Goal: Task Accomplishment & Management: Use online tool/utility

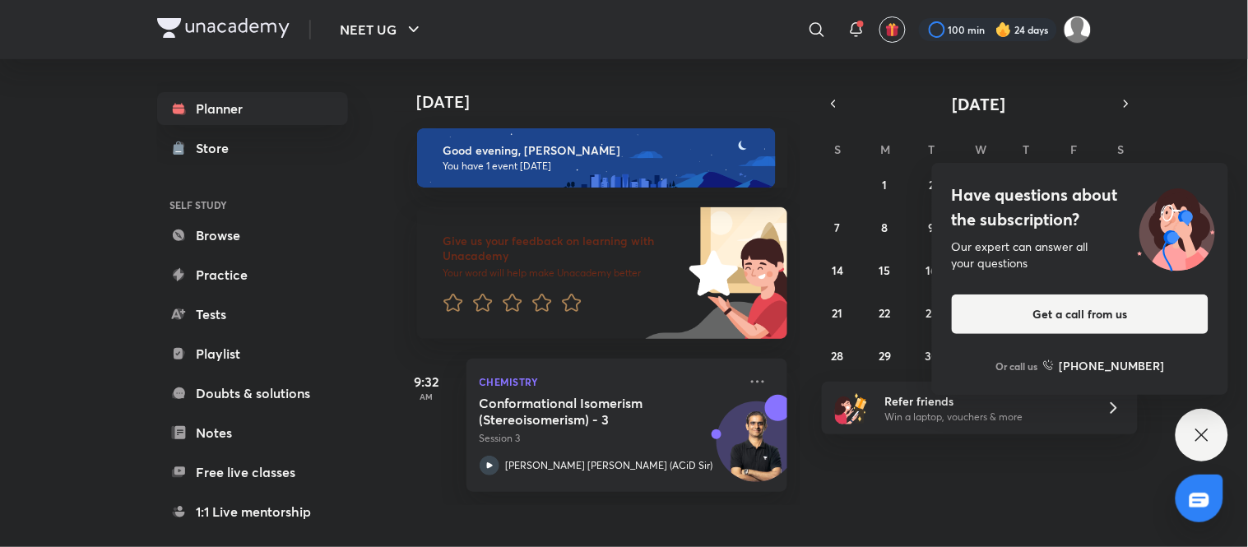
click at [1211, 433] on icon at bounding box center [1202, 435] width 20 height 20
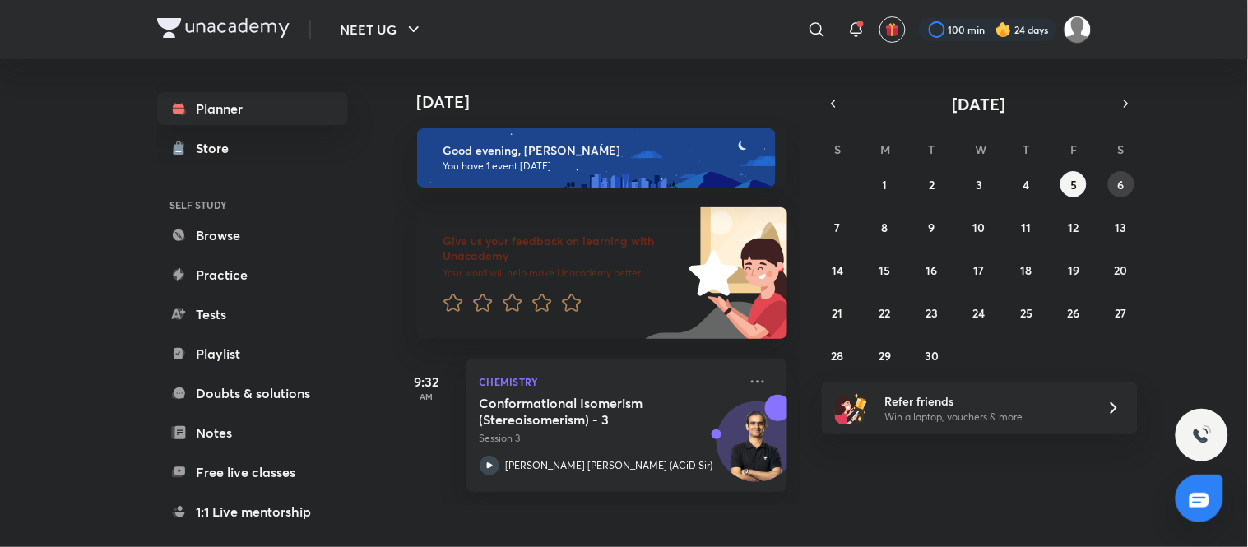
click at [1121, 183] on abbr "6" at bounding box center [1121, 185] width 7 height 16
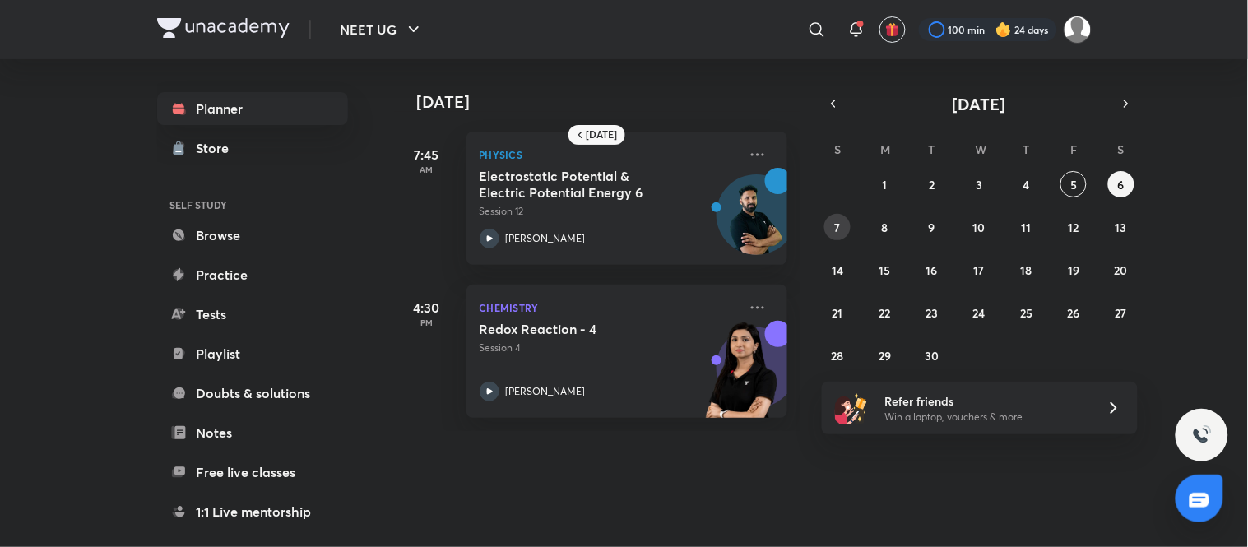
click at [841, 224] on button "7" at bounding box center [837, 227] width 26 height 26
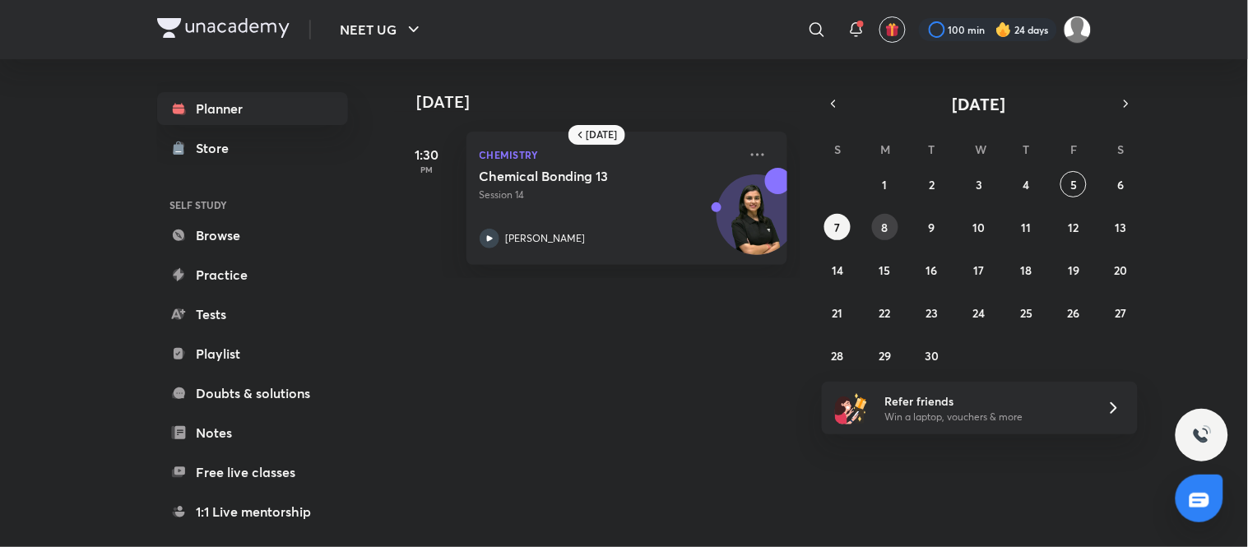
click at [877, 227] on button "8" at bounding box center [885, 227] width 26 height 26
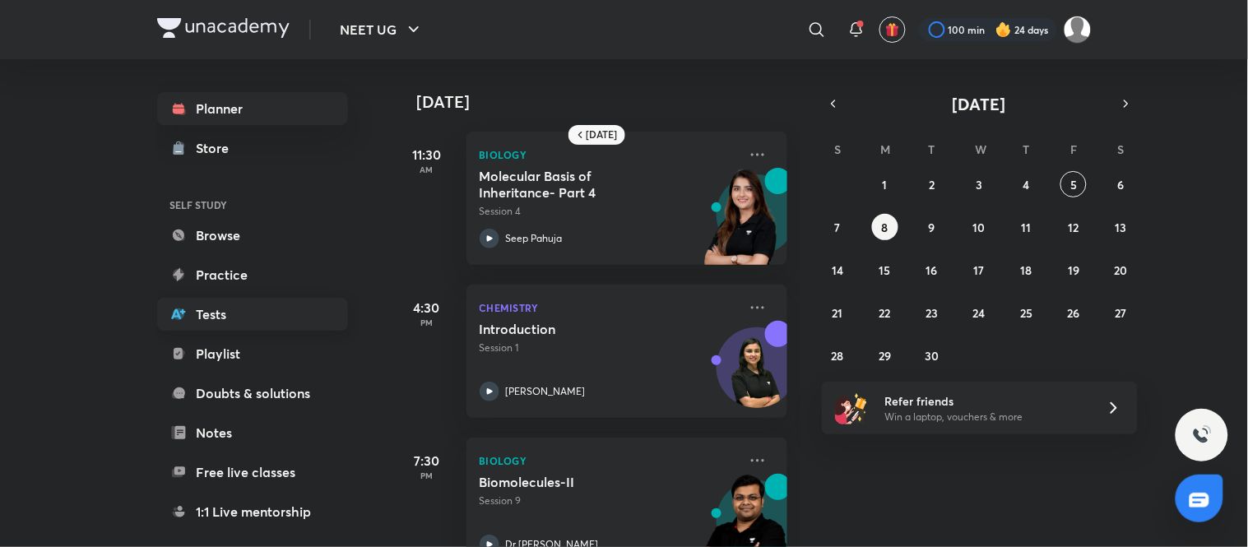
click at [265, 298] on link "Tests" at bounding box center [252, 314] width 191 height 33
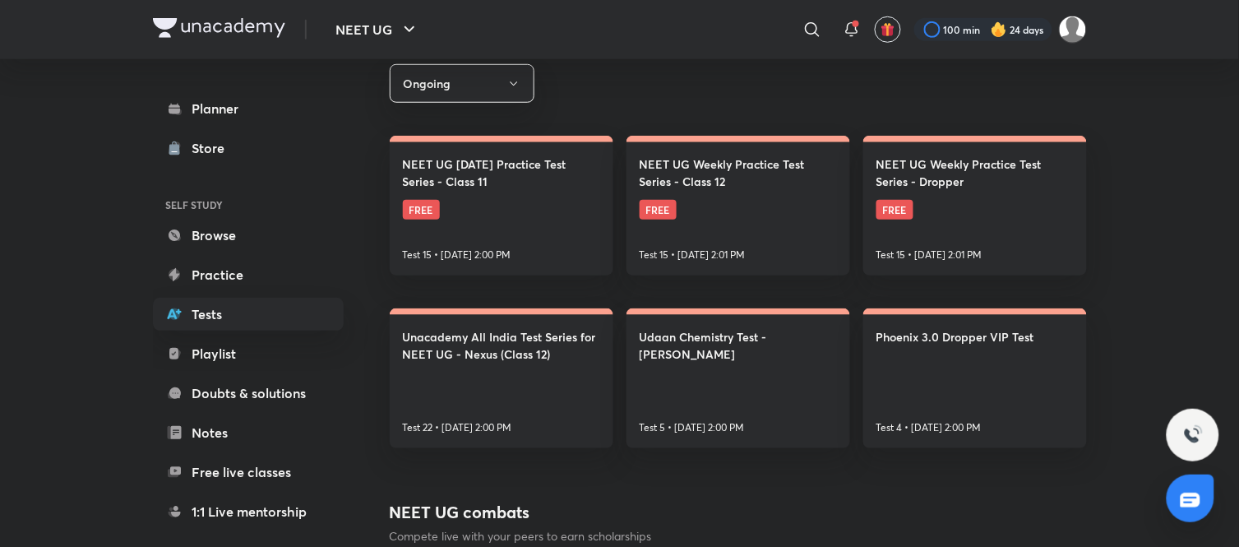
scroll to position [357, 0]
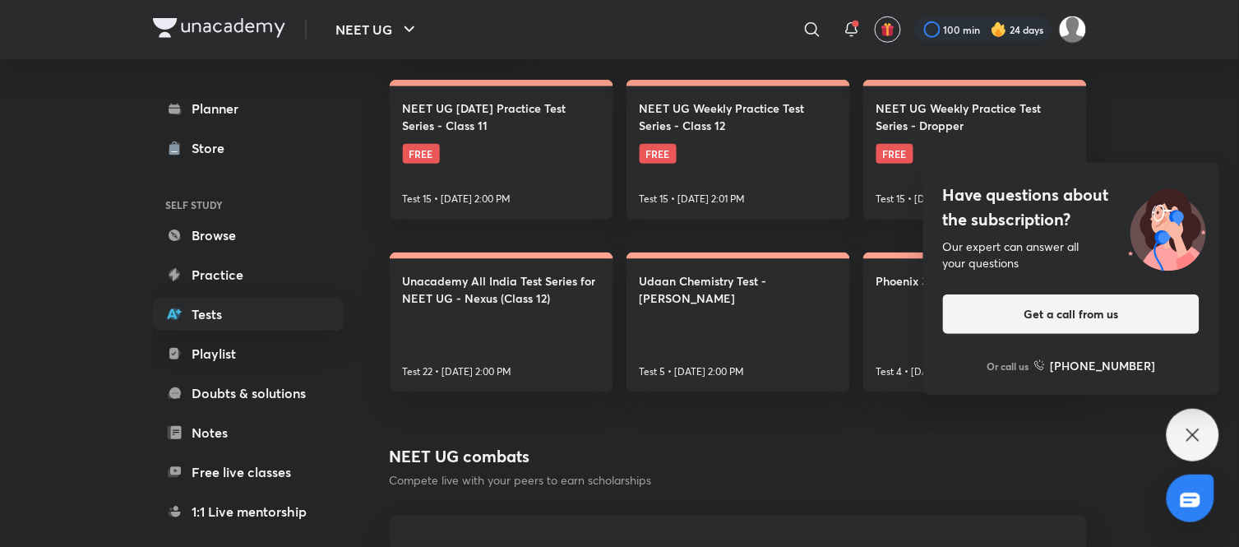
click at [1195, 438] on icon at bounding box center [1193, 435] width 20 height 20
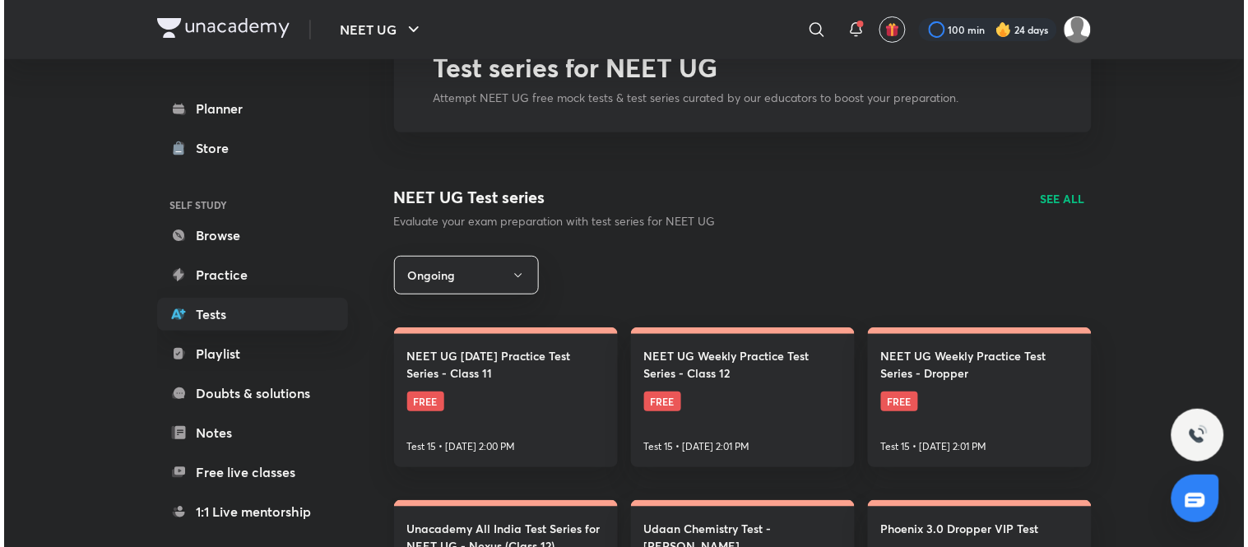
scroll to position [0, 0]
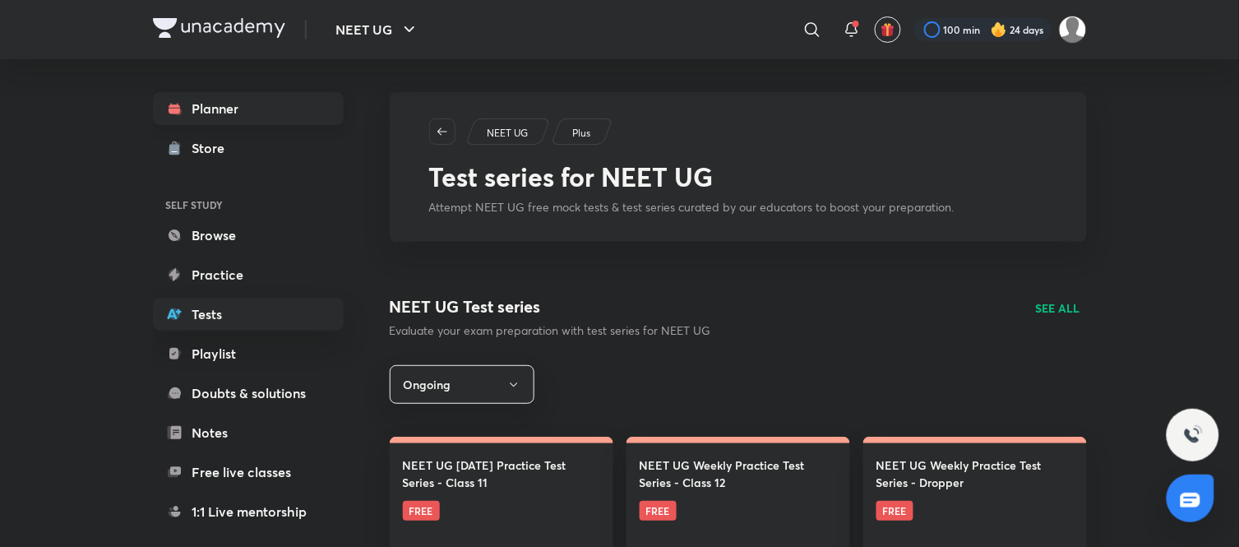
click at [239, 104] on link "Planner" at bounding box center [248, 108] width 191 height 33
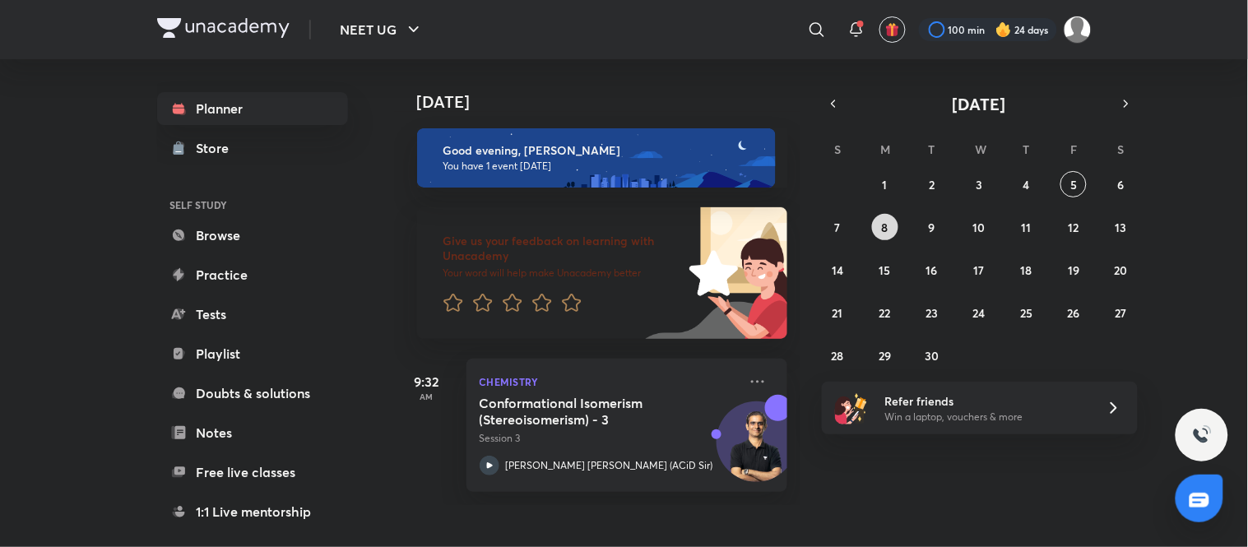
click at [882, 223] on abbr "8" at bounding box center [885, 228] width 7 height 16
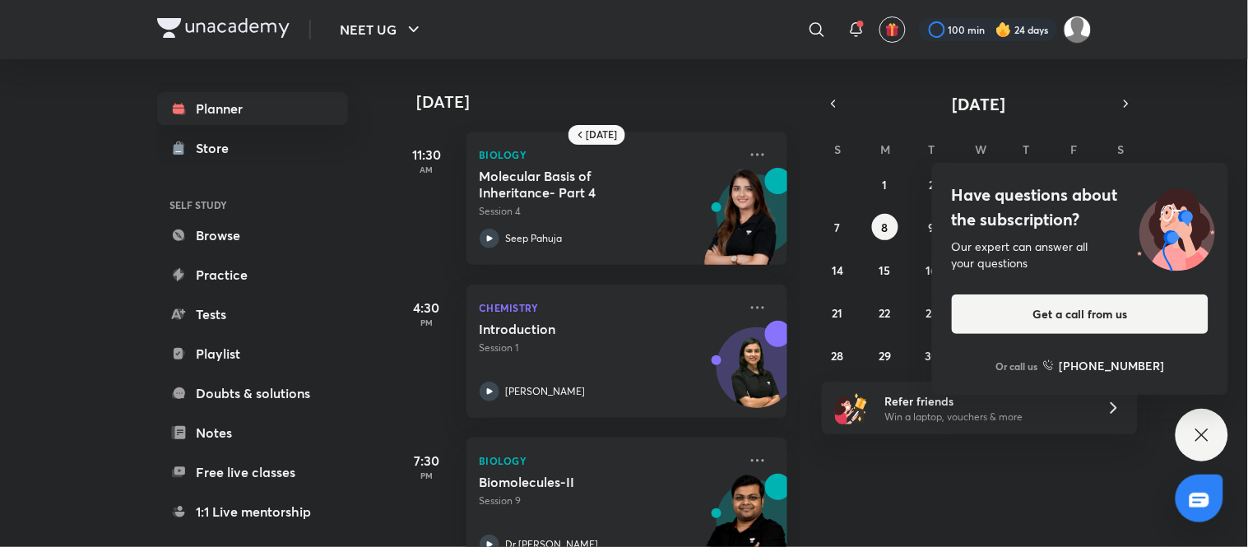
click at [1197, 433] on icon at bounding box center [1202, 435] width 20 height 20
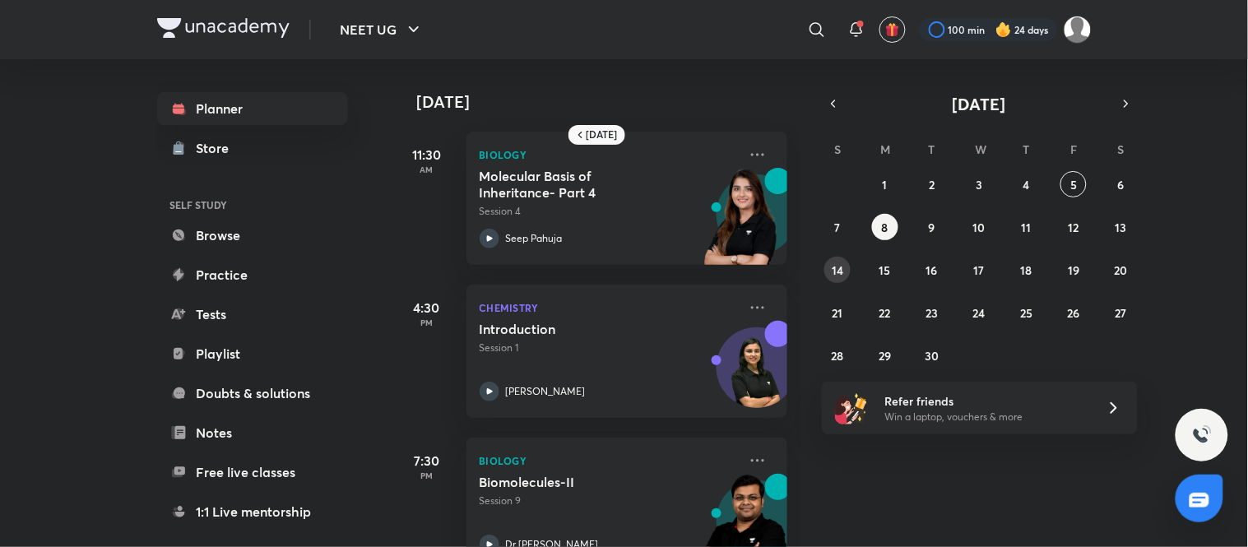
click at [831, 266] on button "14" at bounding box center [837, 270] width 26 height 26
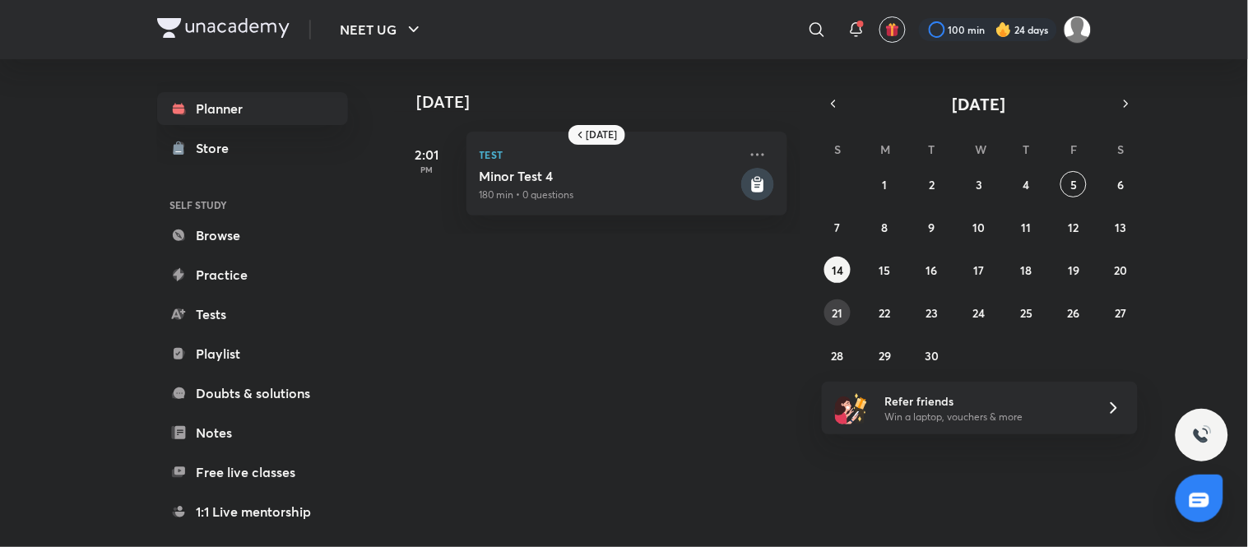
click at [841, 313] on abbr "21" at bounding box center [837, 313] width 11 height 16
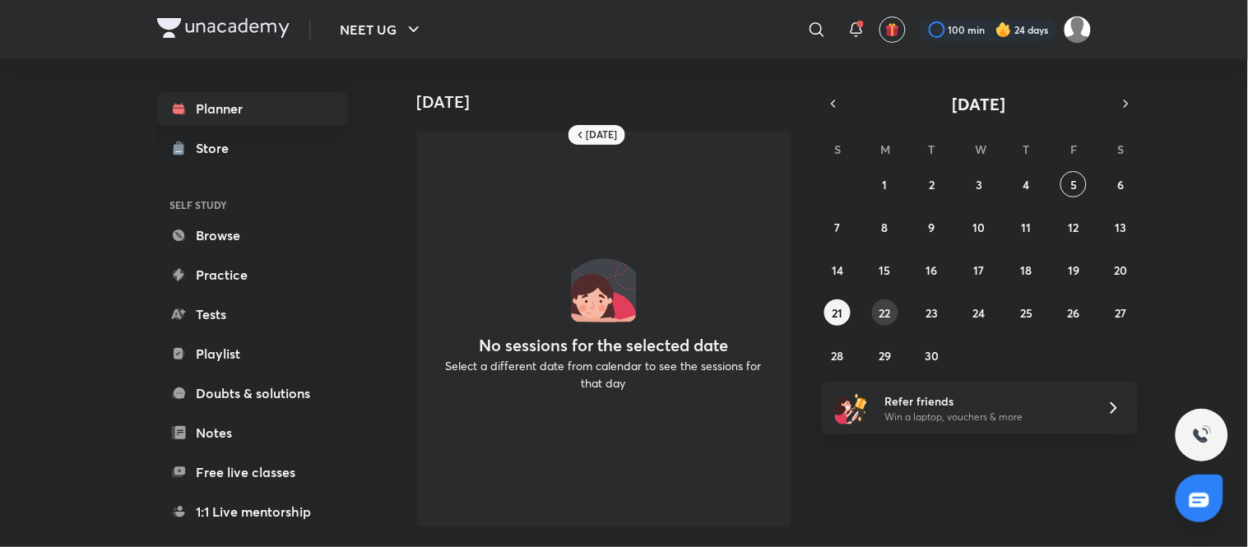
click at [879, 307] on abbr "22" at bounding box center [885, 313] width 12 height 16
click at [933, 305] on abbr "23" at bounding box center [932, 313] width 12 height 16
click at [984, 308] on abbr "24" at bounding box center [979, 313] width 12 height 16
click at [1036, 303] on button "25" at bounding box center [1026, 312] width 26 height 26
click at [1071, 306] on abbr "26" at bounding box center [1073, 313] width 12 height 16
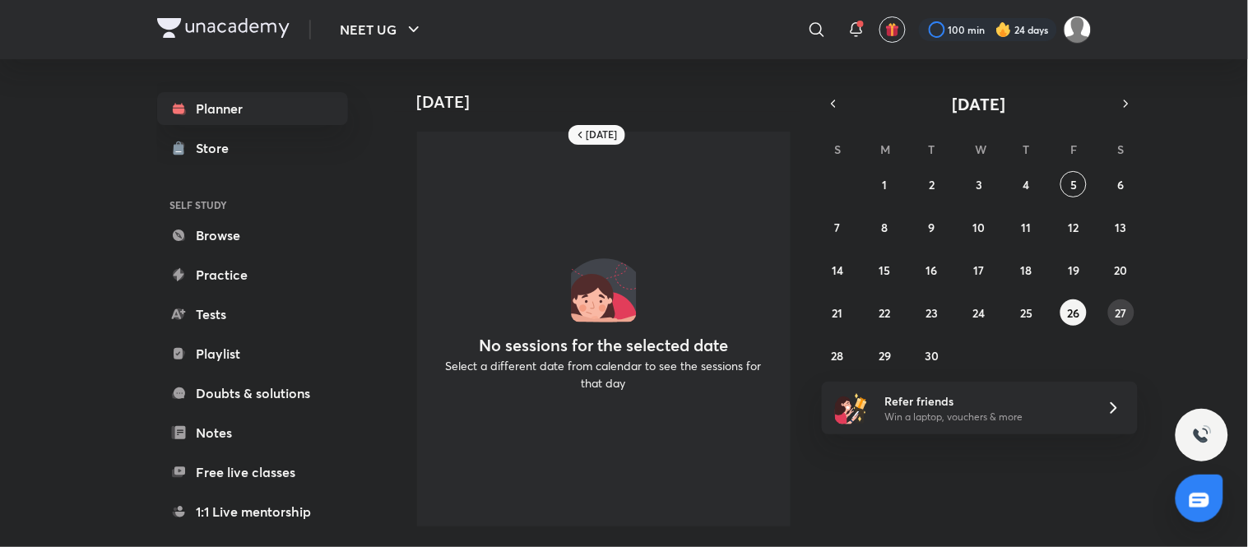
click at [1113, 308] on button "27" at bounding box center [1121, 312] width 26 height 26
click at [1123, 225] on abbr "13" at bounding box center [1121, 228] width 12 height 16
click at [1079, 222] on button "12" at bounding box center [1073, 227] width 26 height 26
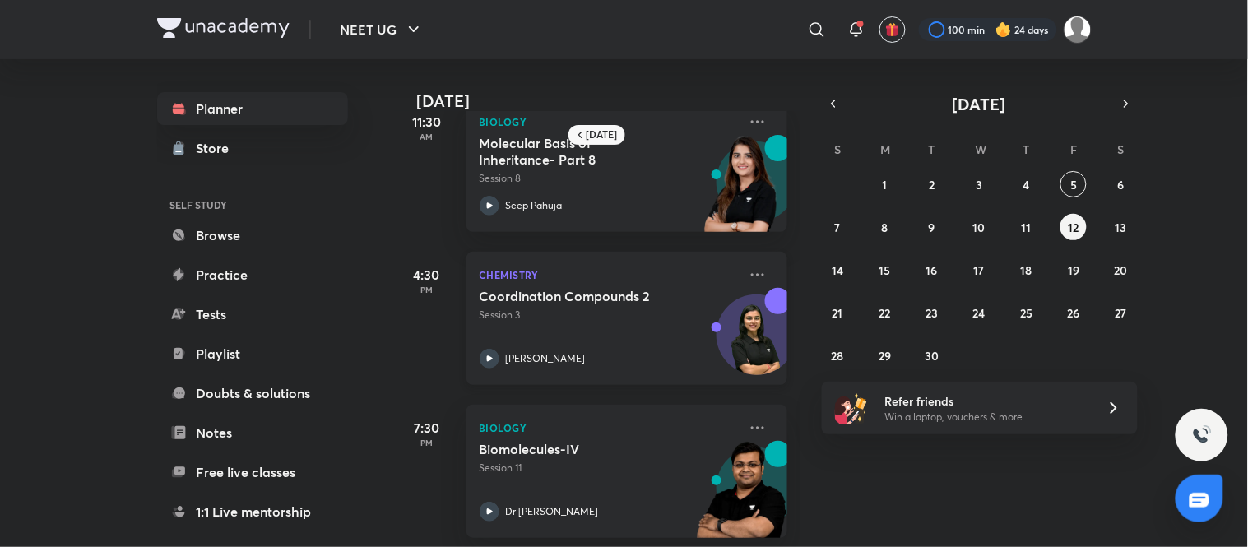
scroll to position [35, 0]
click at [1029, 224] on abbr "11" at bounding box center [1026, 228] width 10 height 16
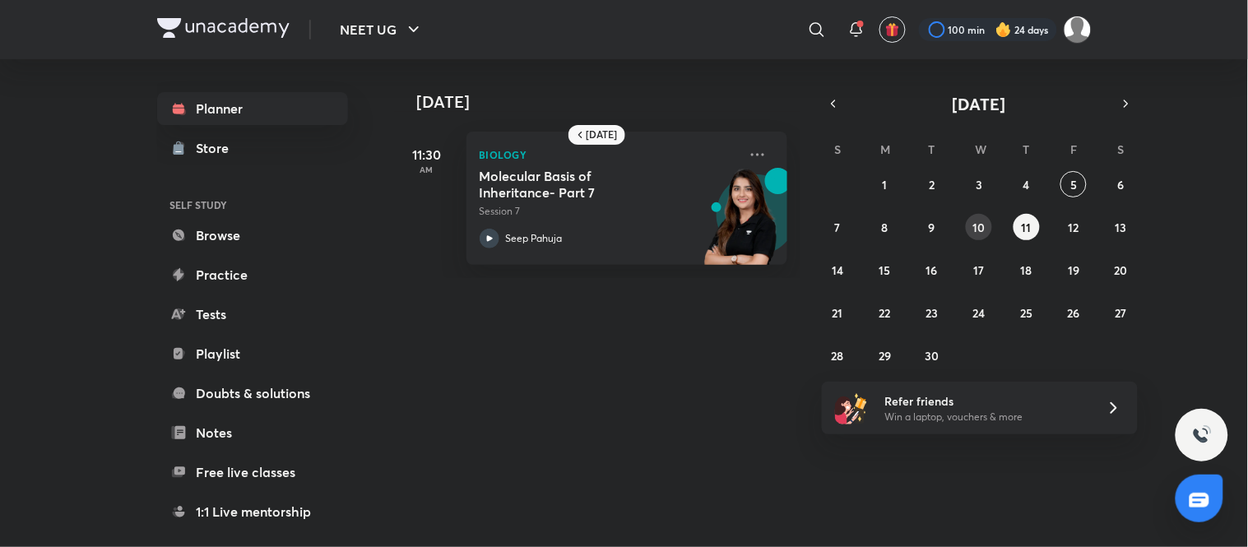
click at [979, 217] on button "10" at bounding box center [979, 227] width 26 height 26
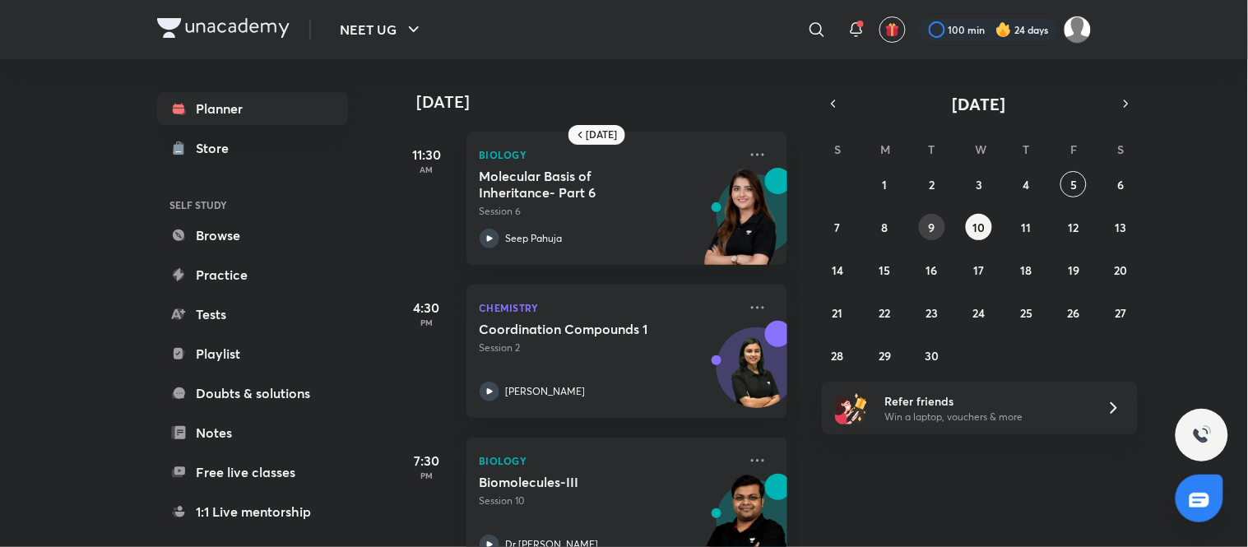
click at [929, 225] on abbr "9" at bounding box center [932, 228] width 7 height 16
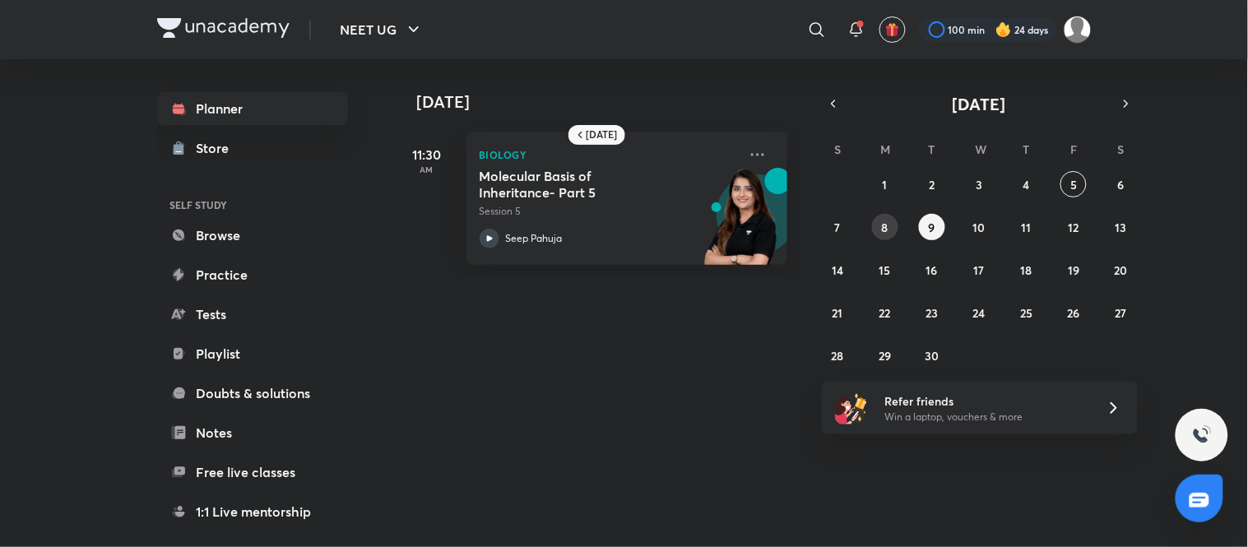
click at [886, 229] on abbr "8" at bounding box center [885, 228] width 7 height 16
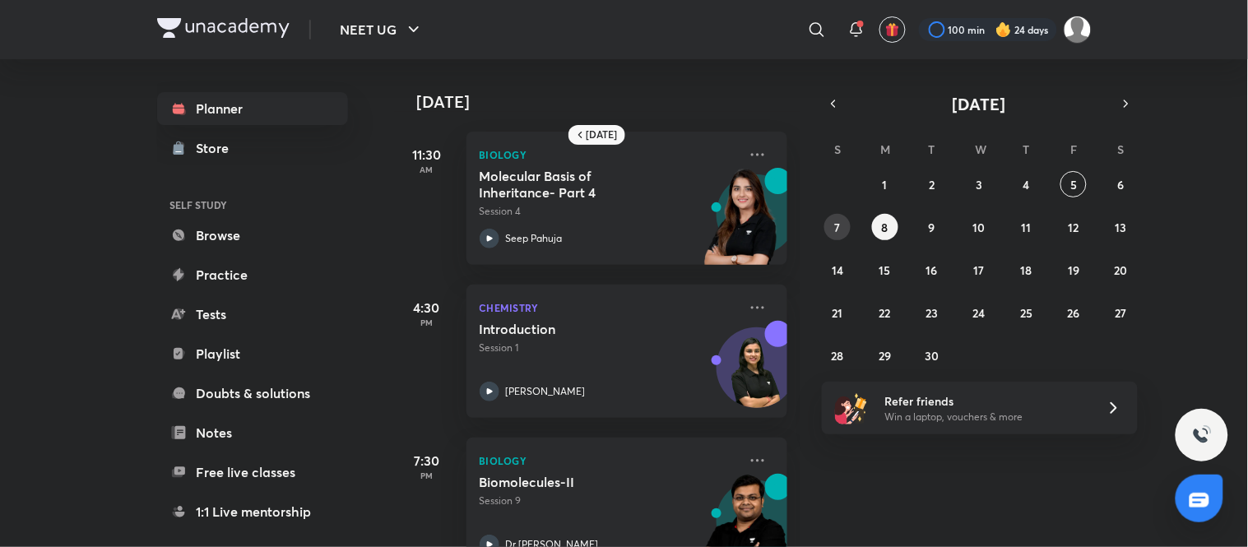
click at [828, 220] on button "7" at bounding box center [837, 227] width 26 height 26
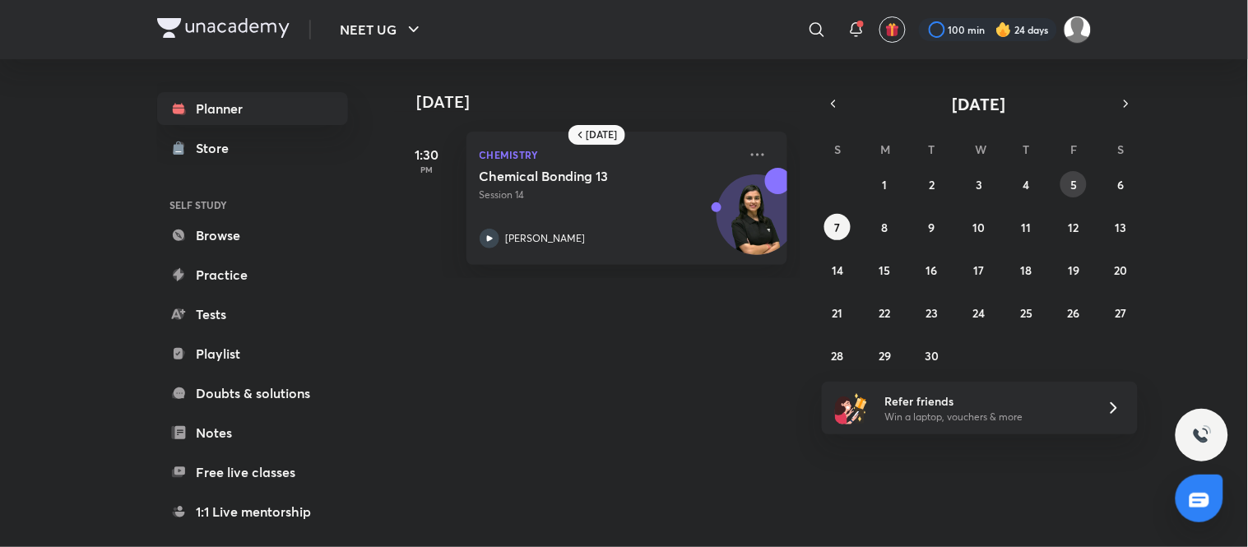
click at [1077, 175] on button "5" at bounding box center [1073, 184] width 26 height 26
